Goal: Communication & Community: Share content

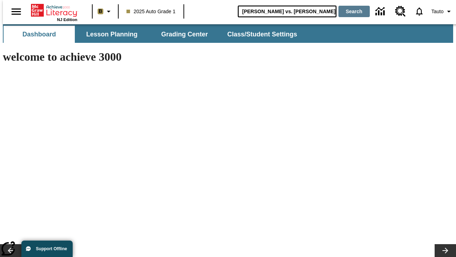
type input "[PERSON_NAME] vs. [PERSON_NAME]"
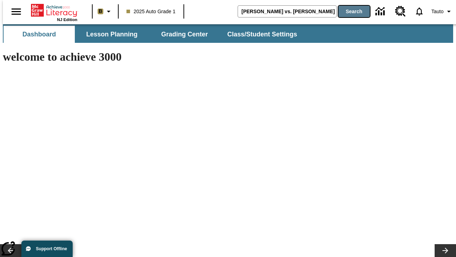
click at [350, 11] on button "Search" at bounding box center [354, 11] width 31 height 11
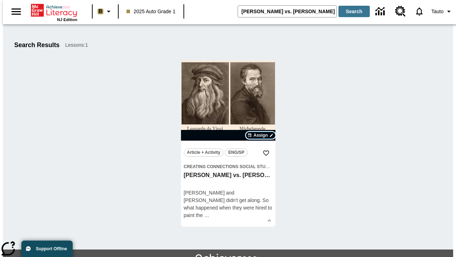
click at [261, 135] on span "Assign" at bounding box center [261, 135] width 14 height 6
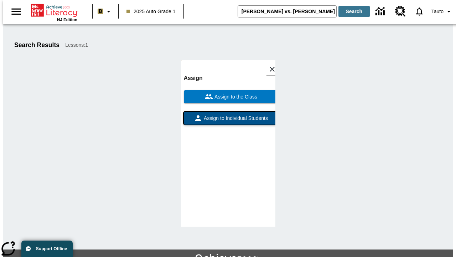
click at [228, 121] on span "Assign to Individual Students" at bounding box center [236, 117] width 66 height 7
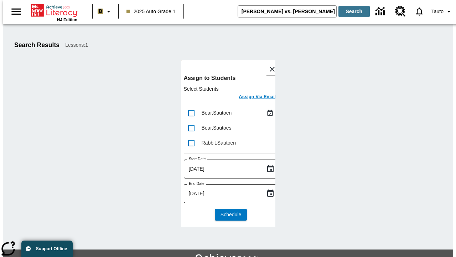
click at [252, 97] on h6 "Assign Via Email" at bounding box center [257, 97] width 37 height 8
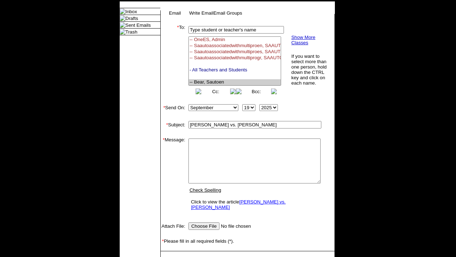
select select "U,22992008,1"
type textarea "email body message"
click at [171, 256] on link "Send" at bounding box center [170, 261] width 11 height 5
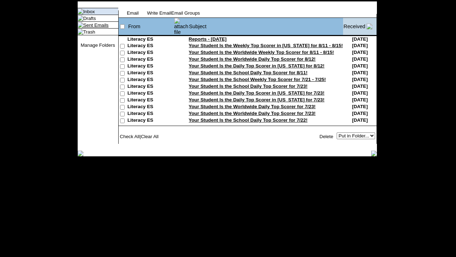
click at [88, 28] on link "Sent Emails" at bounding box center [95, 24] width 25 height 5
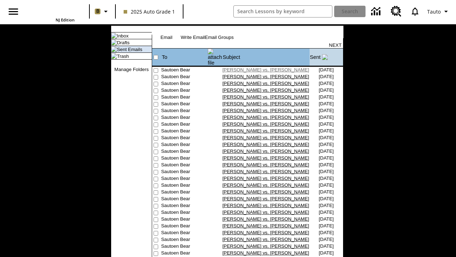
click at [254, 67] on link "Michelangelo vs. Leonardo" at bounding box center [266, 69] width 87 height 5
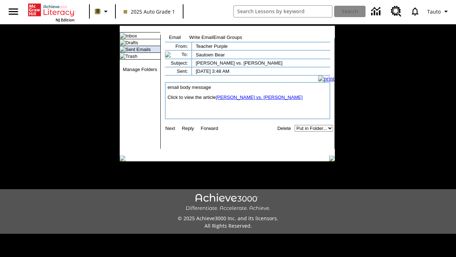
click at [255, 100] on link "[PERSON_NAME] vs. [PERSON_NAME]" at bounding box center [259, 96] width 87 height 5
